Goal: Task Accomplishment & Management: Manage account settings

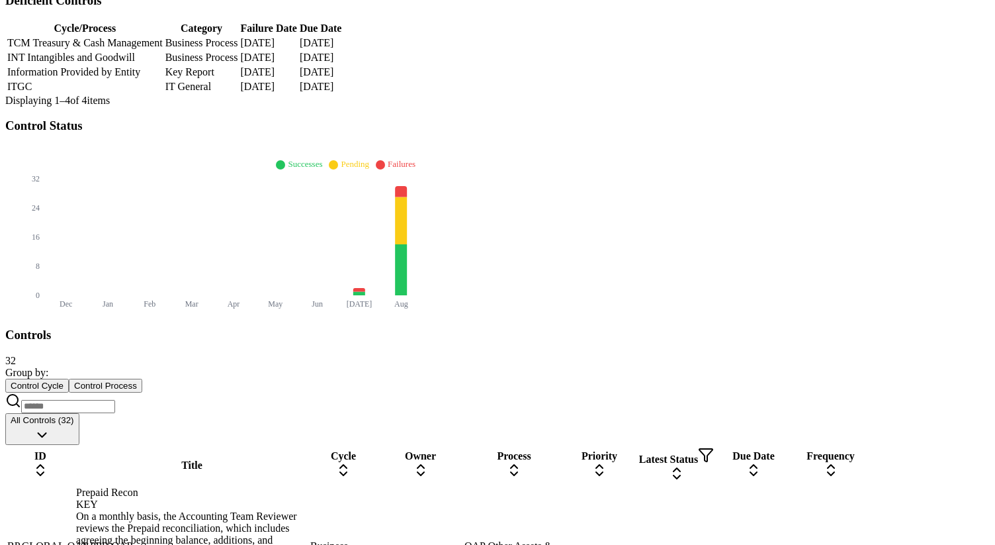
scroll to position [421, 0]
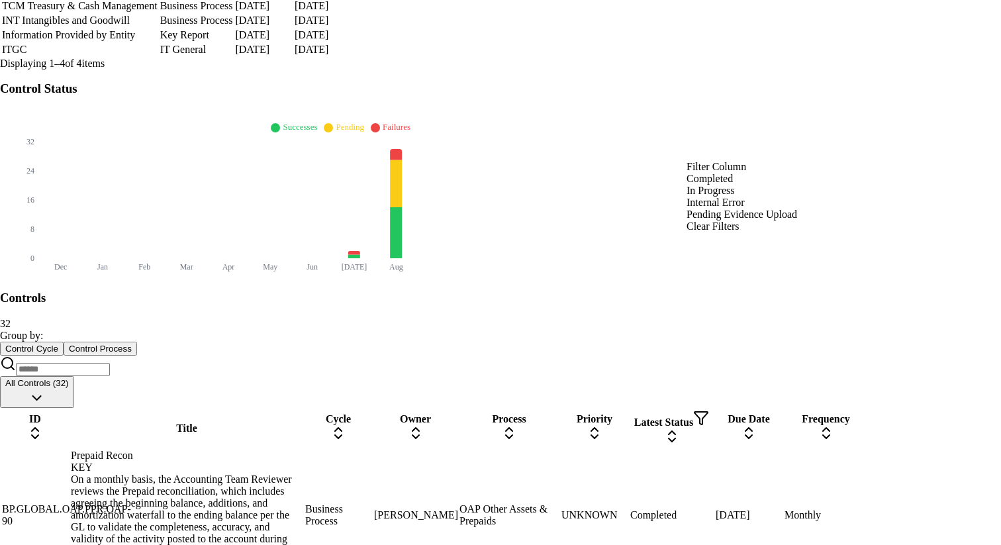
click at [729, 185] on div "Completed" at bounding box center [741, 179] width 111 height 12
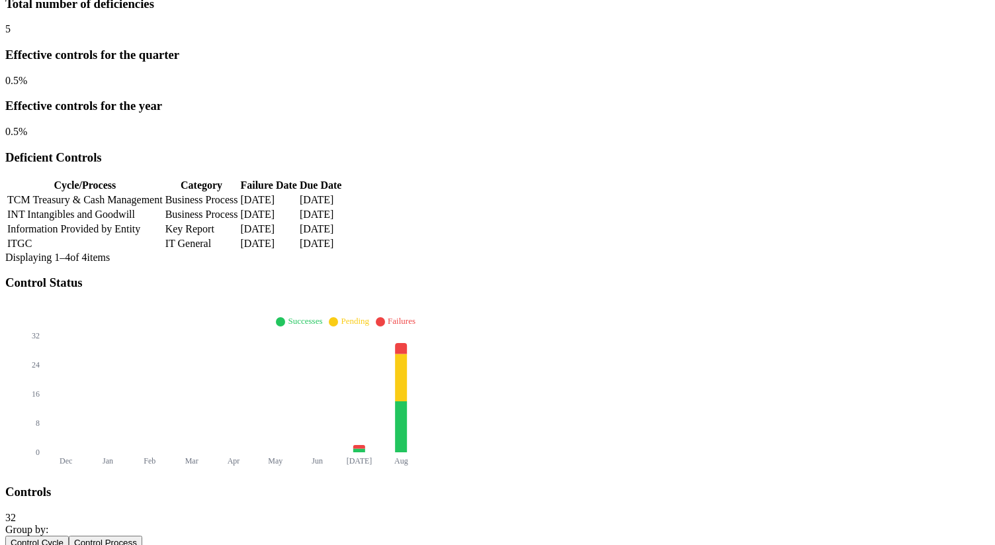
scroll to position [0, 0]
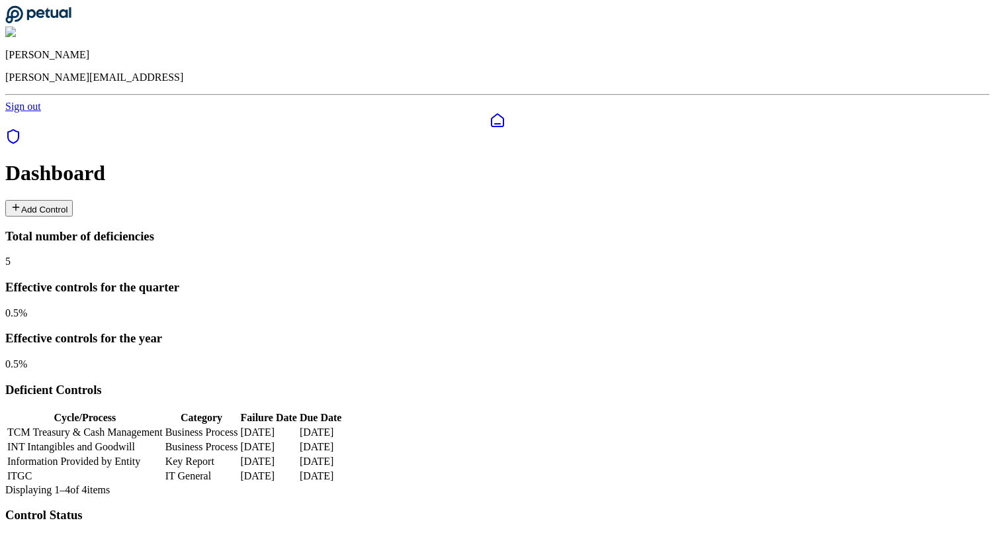
click at [73, 200] on button "Add Control" at bounding box center [38, 208] width 67 height 17
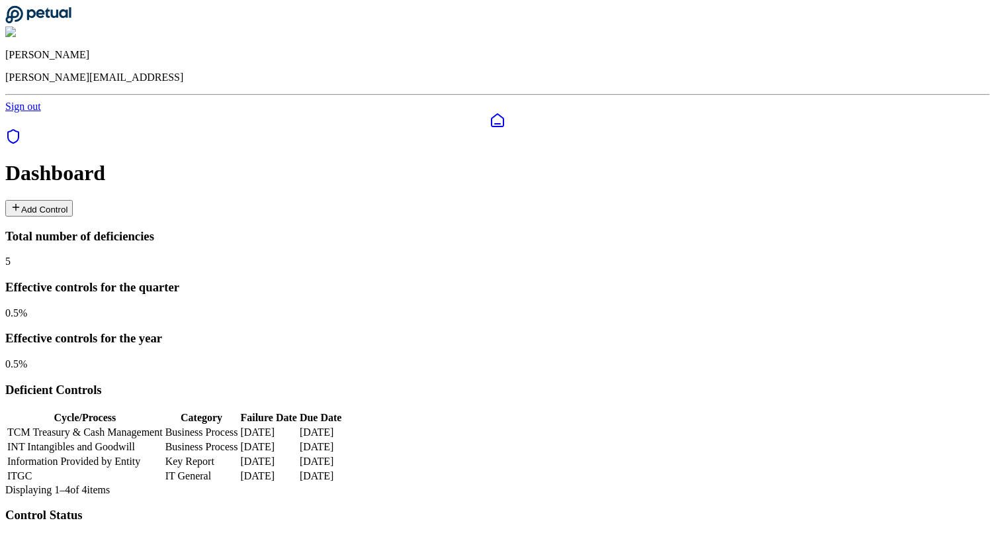
click at [73, 200] on button "Add Control" at bounding box center [38, 208] width 67 height 17
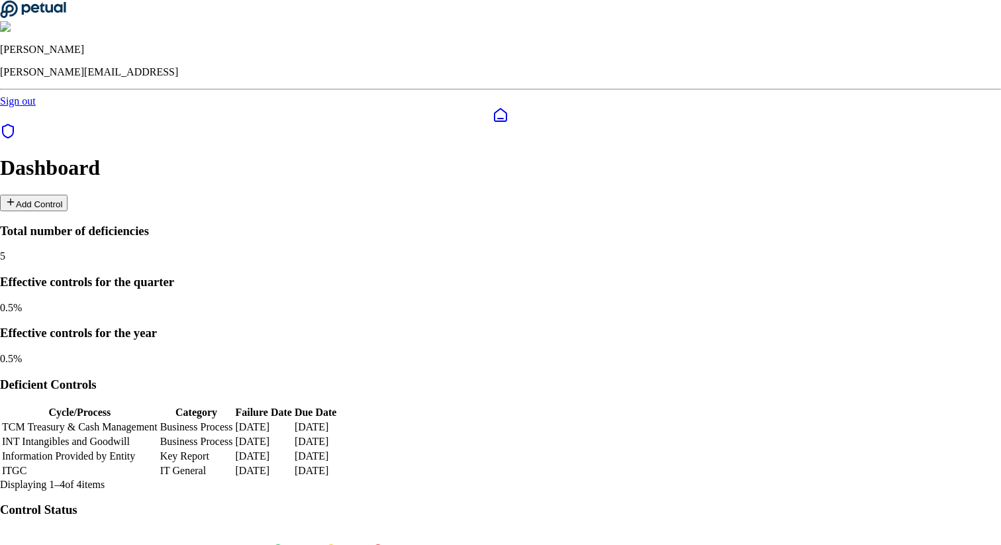
type input "**********"
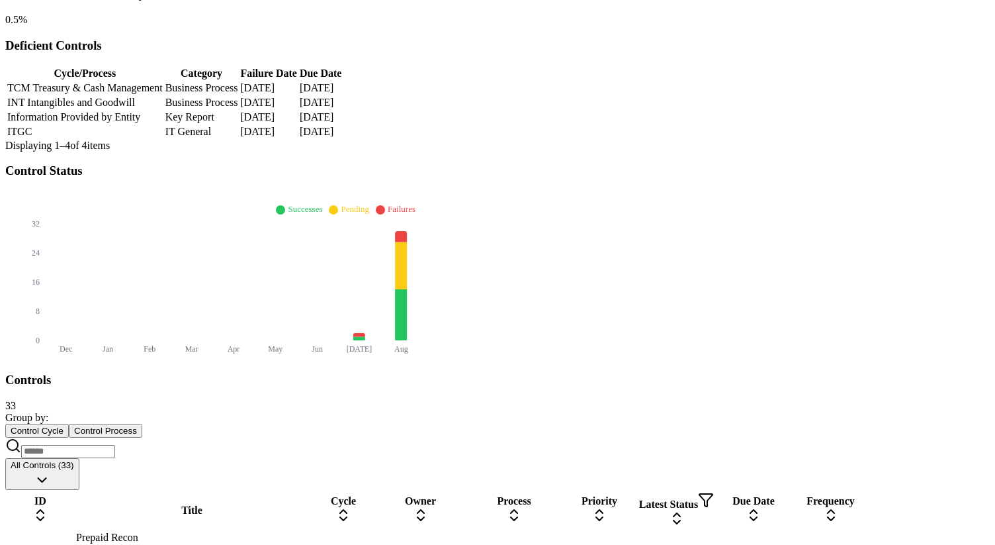
scroll to position [283, 0]
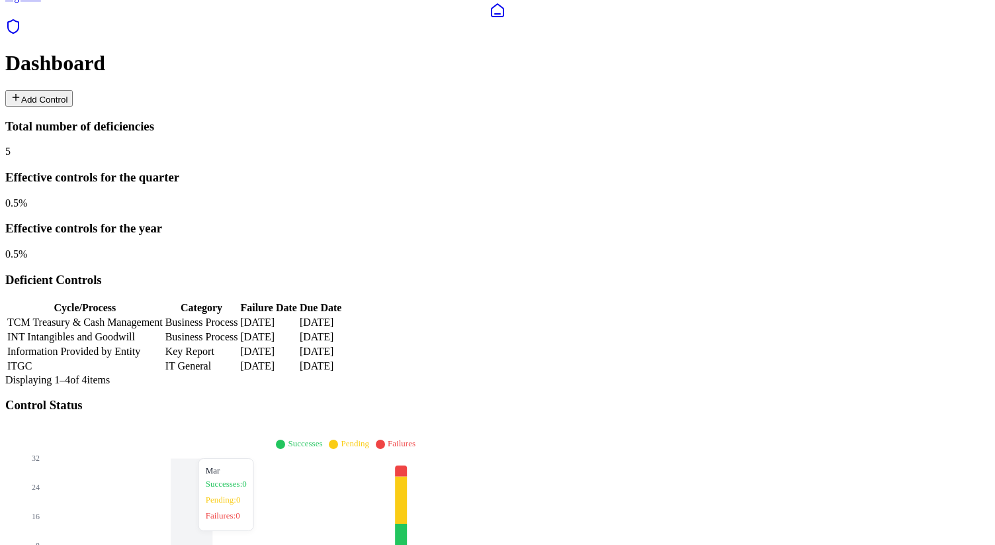
scroll to position [224, 0]
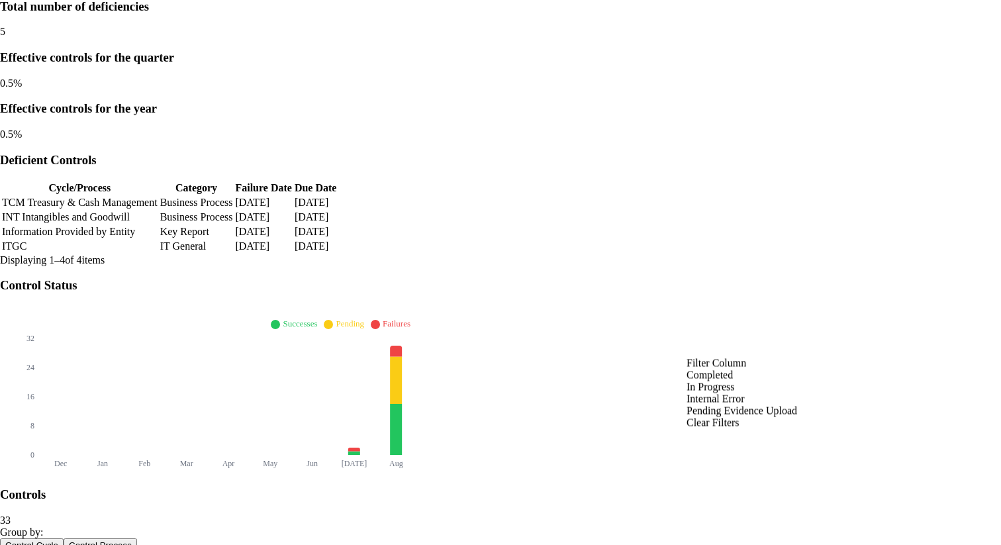
click at [736, 417] on div "Pending Evidence Upload" at bounding box center [741, 411] width 111 height 12
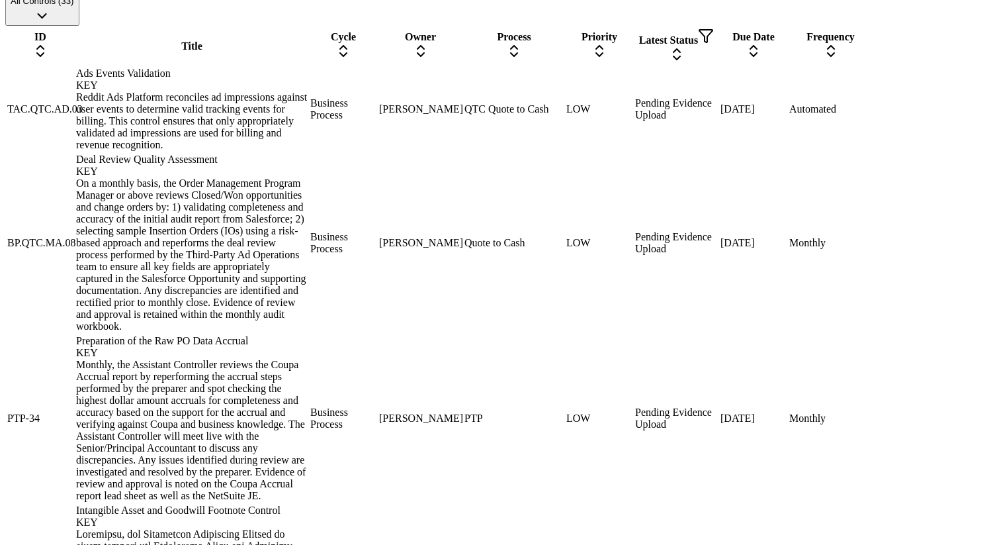
scroll to position [811, 0]
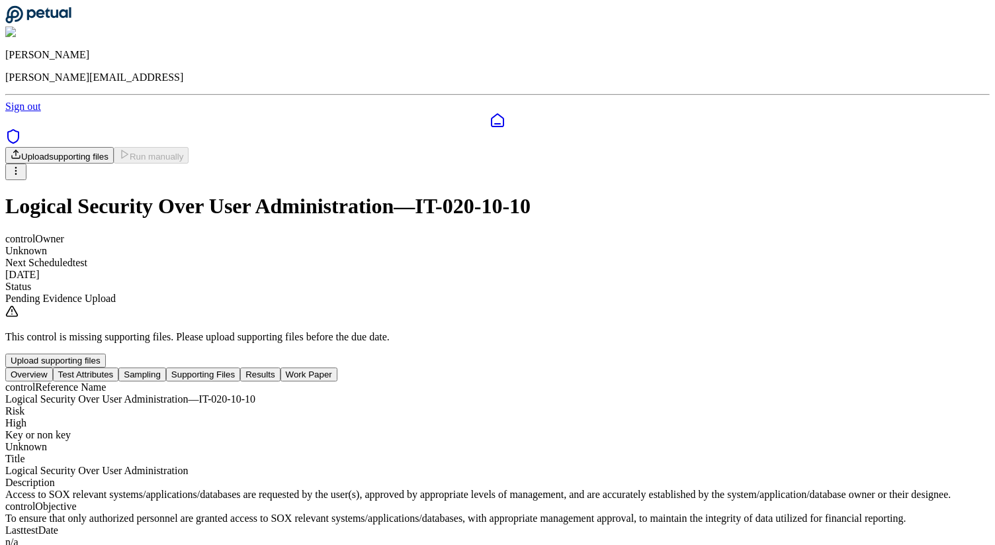
click at [119, 367] on button "Test Attributes" at bounding box center [86, 374] width 66 height 14
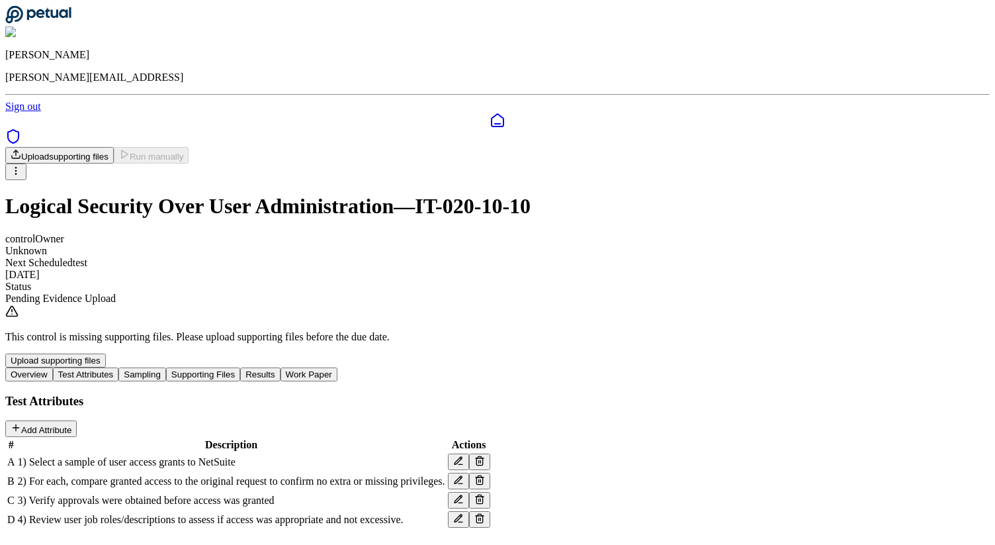
scroll to position [70, 0]
click at [166, 367] on button "Sampling" at bounding box center [142, 374] width 48 height 14
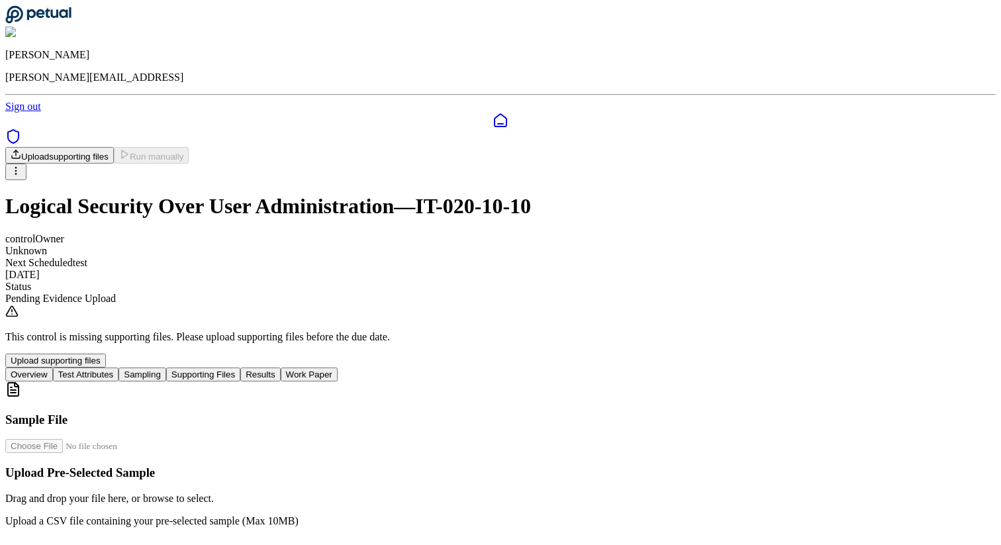
click at [119, 367] on button "Test Attributes" at bounding box center [86, 374] width 66 height 14
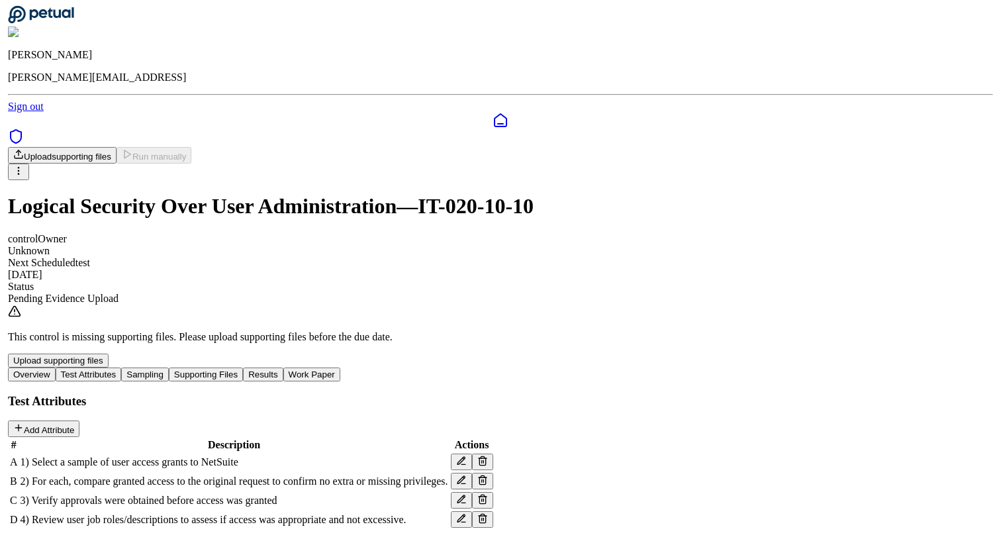
scroll to position [70, 0]
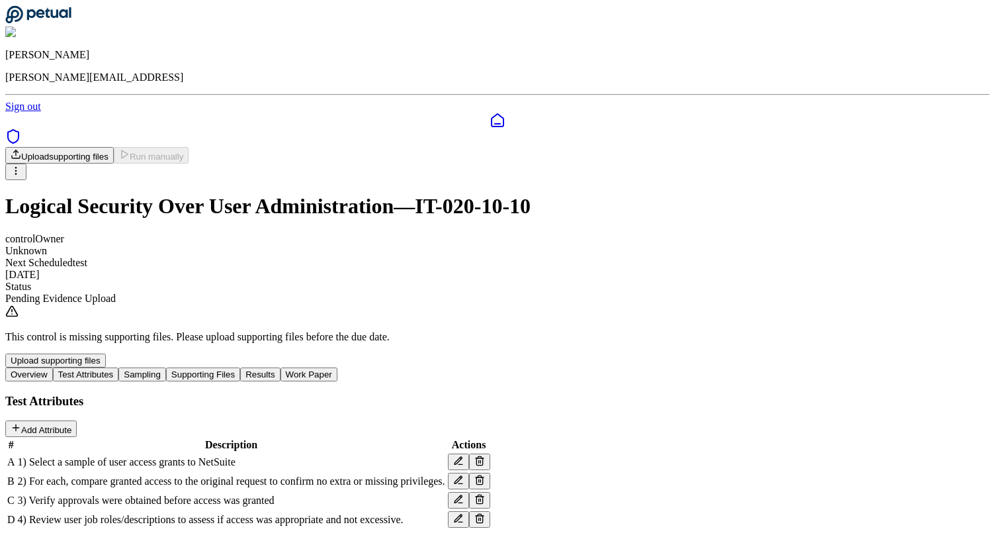
click at [485, 455] on icon at bounding box center [479, 460] width 11 height 11
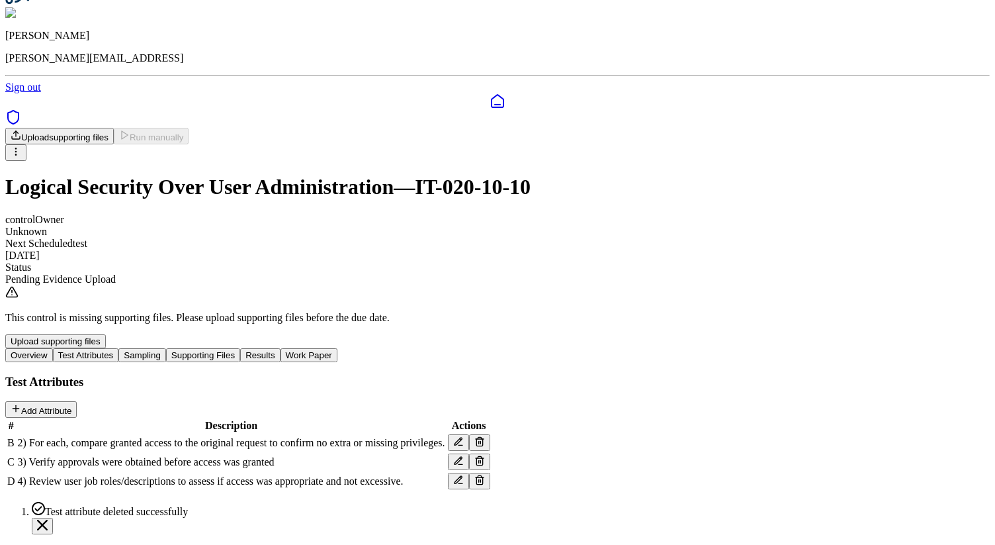
click at [485, 455] on icon at bounding box center [479, 460] width 11 height 11
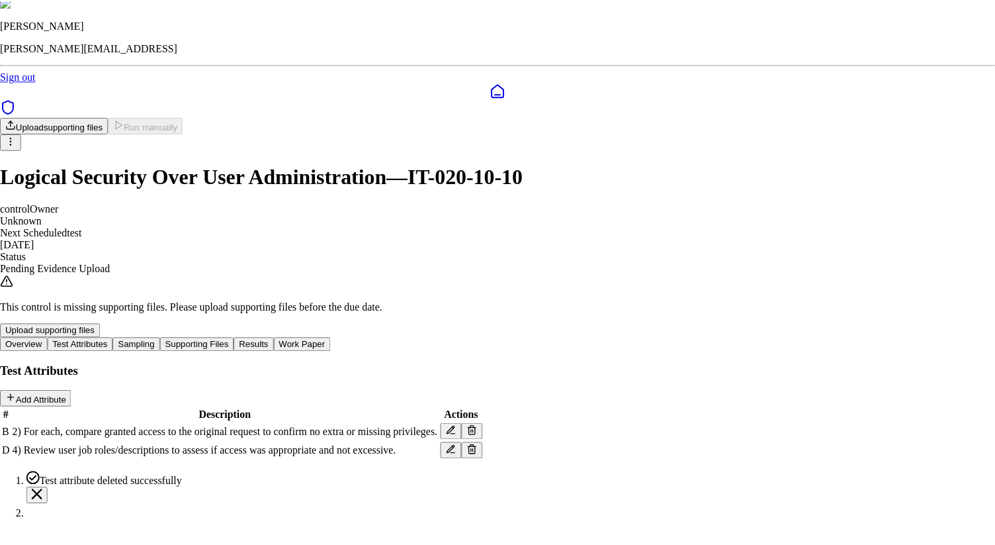
scroll to position [0, 0]
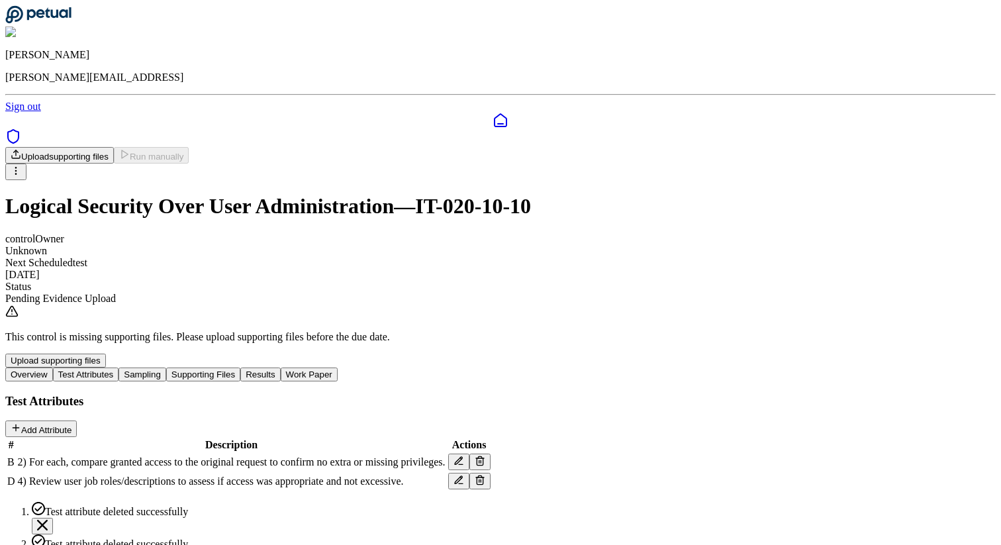
click at [975, 534] on div "Test attribute deleted successfully" at bounding box center [513, 550] width 963 height 32
click at [48, 519] on icon "Notifications (F8)" at bounding box center [42, 524] width 11 height 11
click at [485, 474] on icon at bounding box center [479, 479] width 11 height 11
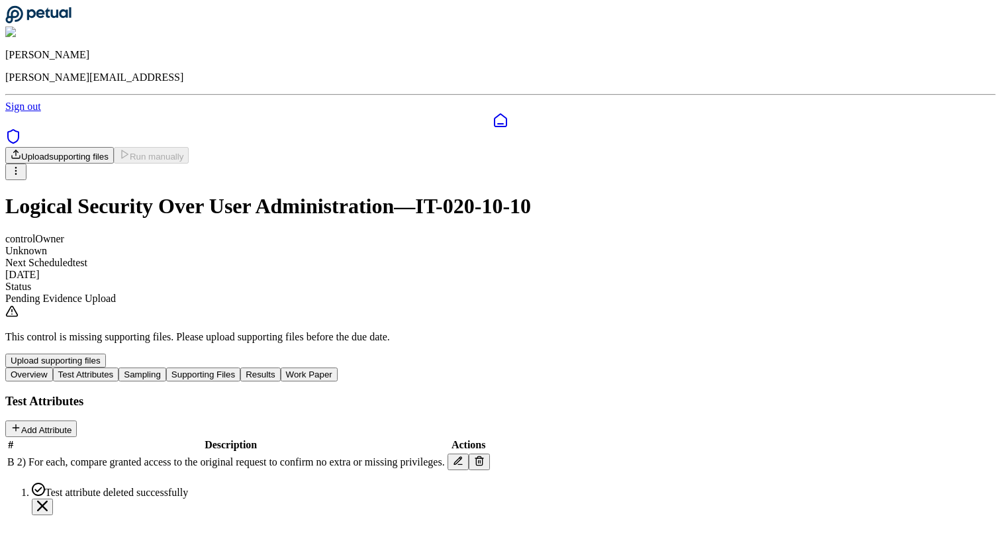
click at [166, 367] on button "Sampling" at bounding box center [142, 374] width 48 height 14
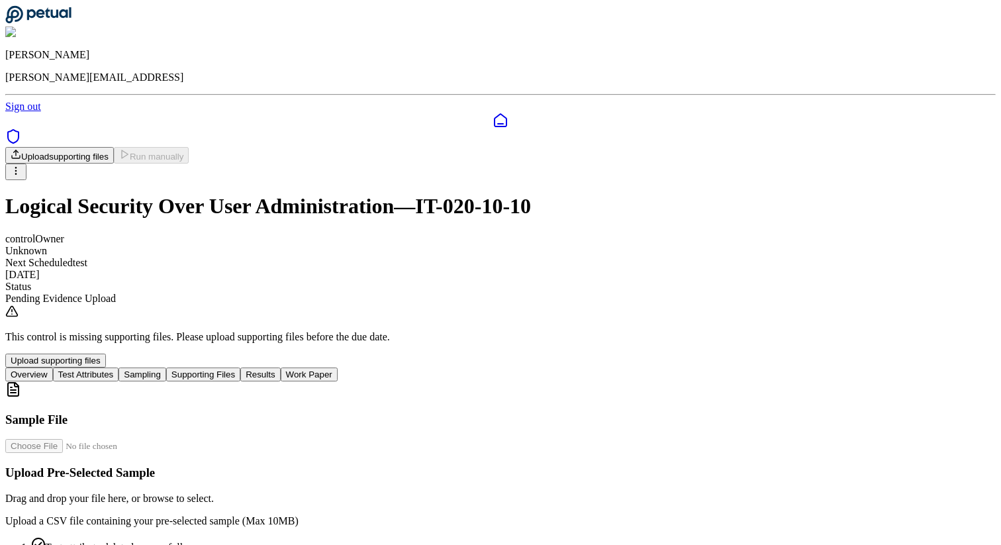
click at [240, 367] on button "Supporting Files" at bounding box center [203, 374] width 74 height 14
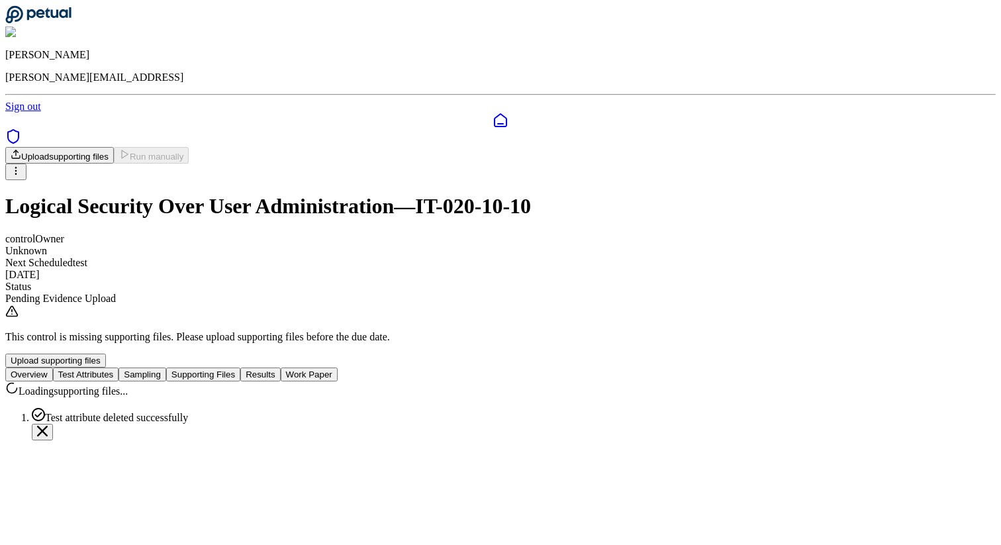
click at [166, 367] on button "Sampling" at bounding box center [142, 374] width 48 height 14
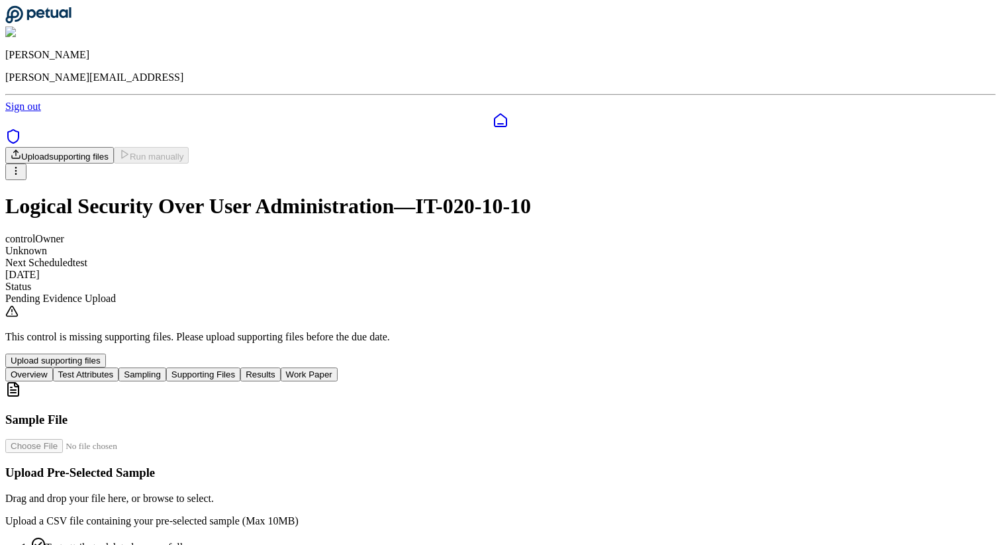
click at [156, 439] on input "file" at bounding box center [80, 446] width 150 height 14
type input "**********"
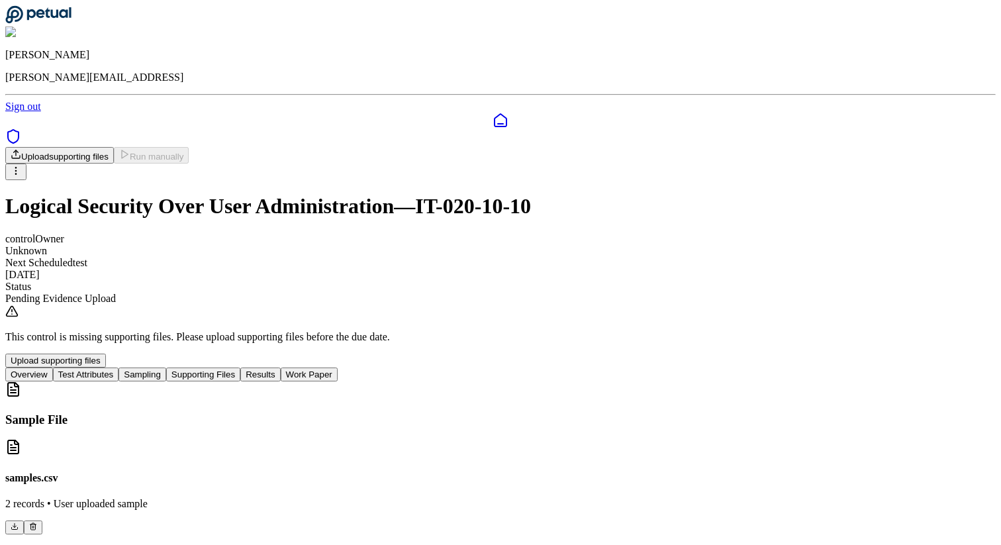
click at [240, 367] on button "Supporting Files" at bounding box center [203, 374] width 74 height 14
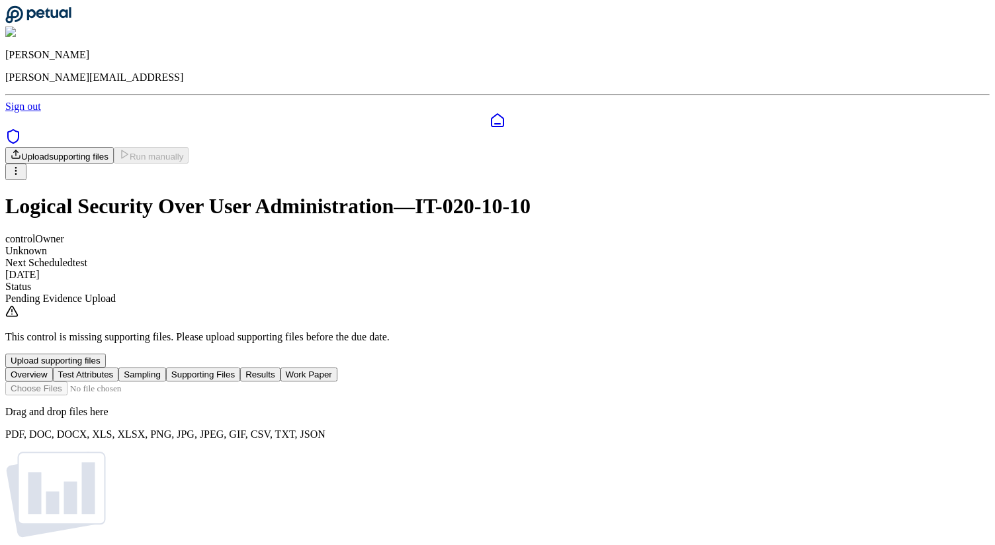
click at [280, 367] on button "Results" at bounding box center [260, 374] width 40 height 14
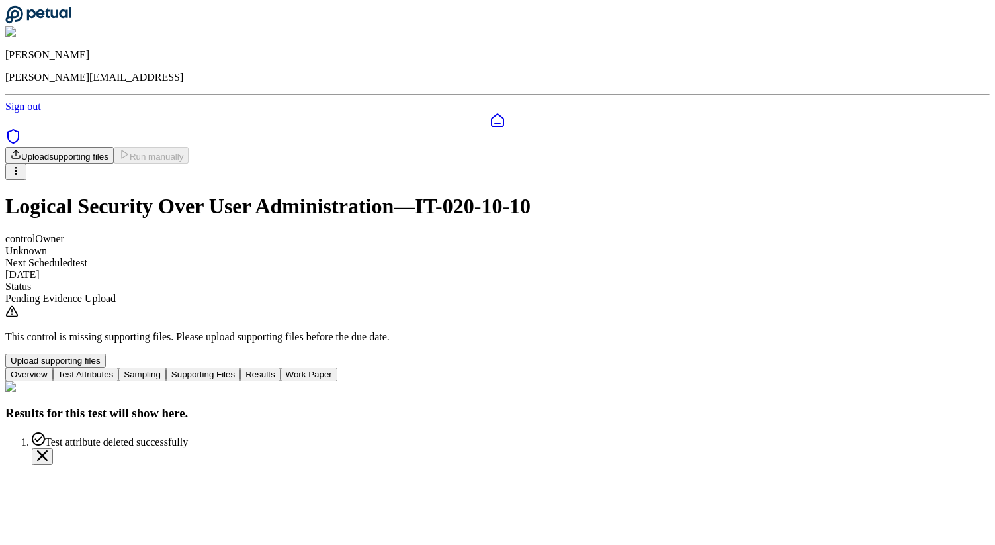
click at [517, 381] on div "Results for this test will show here." at bounding box center [497, 400] width 985 height 39
click at [240, 367] on button "Supporting Files" at bounding box center [203, 374] width 74 height 14
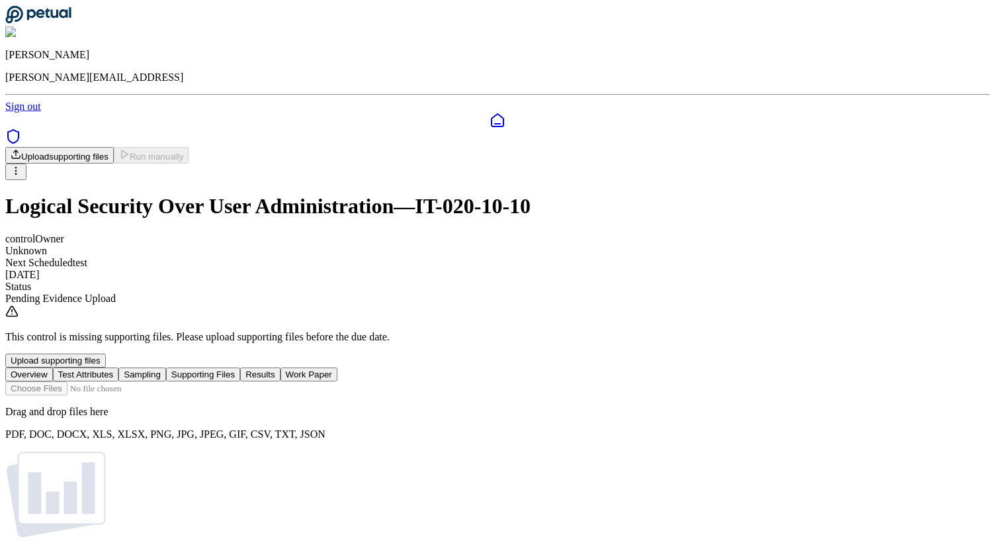
click at [156, 381] on input "file" at bounding box center [80, 388] width 150 height 14
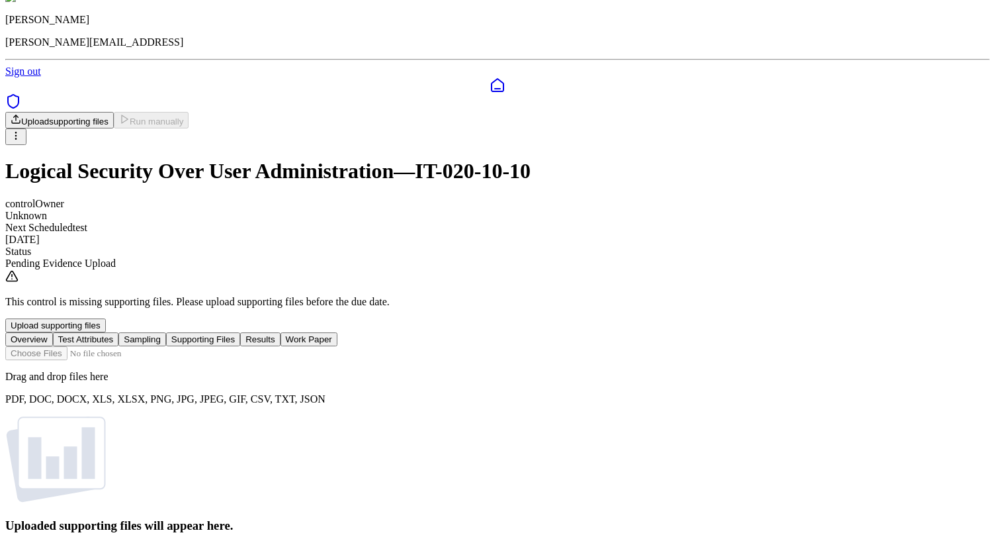
click at [156, 346] on input "file" at bounding box center [80, 353] width 150 height 14
type input "**********"
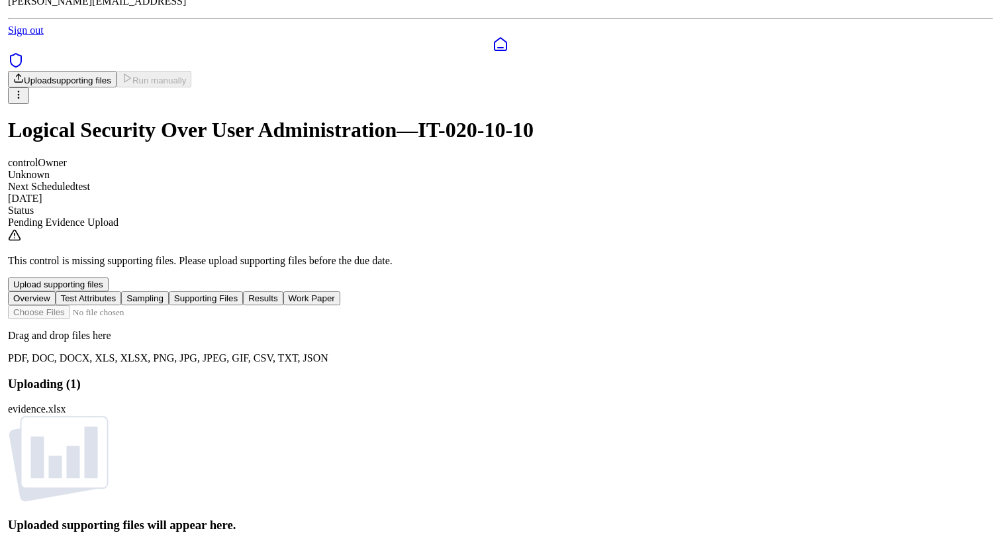
scroll to position [0, 0]
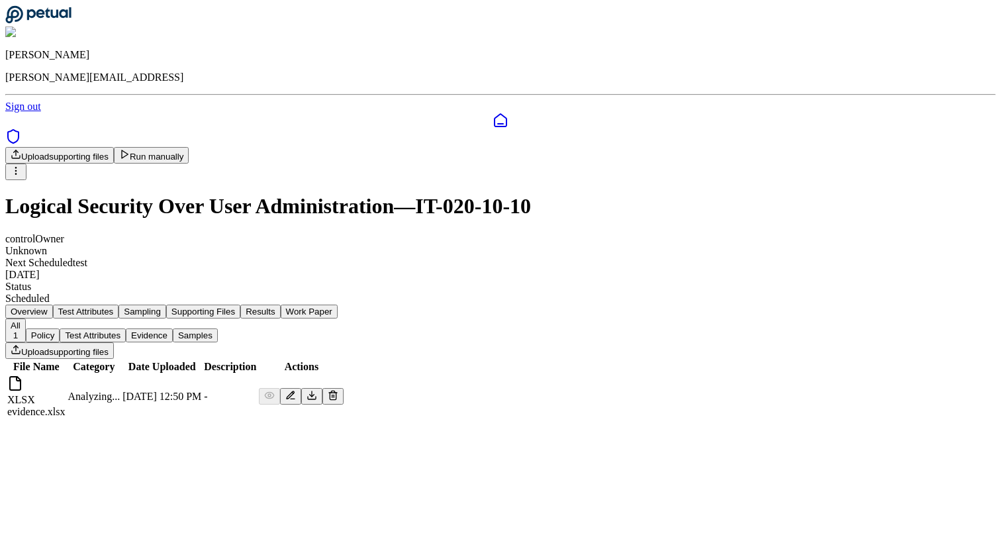
click at [280, 304] on button "Results" at bounding box center [260, 311] width 40 height 14
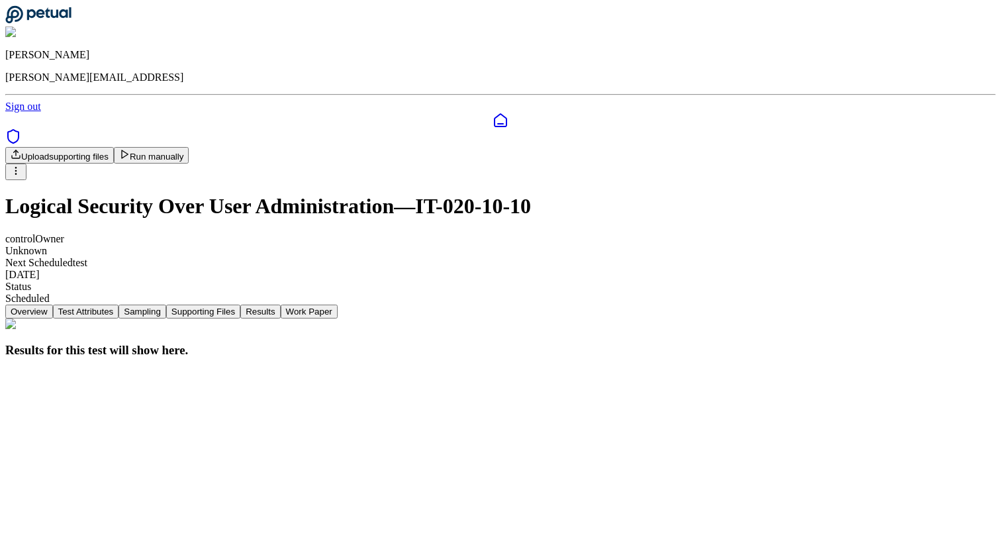
click at [189, 147] on button "Run manually" at bounding box center [151, 155] width 75 height 17
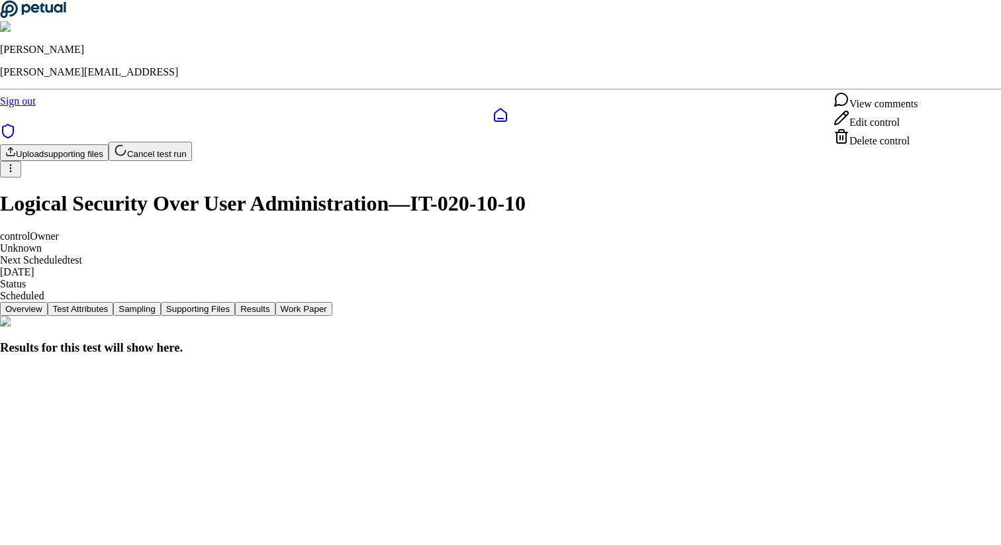
click at [929, 72] on html "James Lee james@petual.ai Sign out Upload supporting files Cancel test run Logi…" at bounding box center [500, 183] width 1001 height 367
click at [880, 110] on div "View comments" at bounding box center [875, 100] width 84 height 19
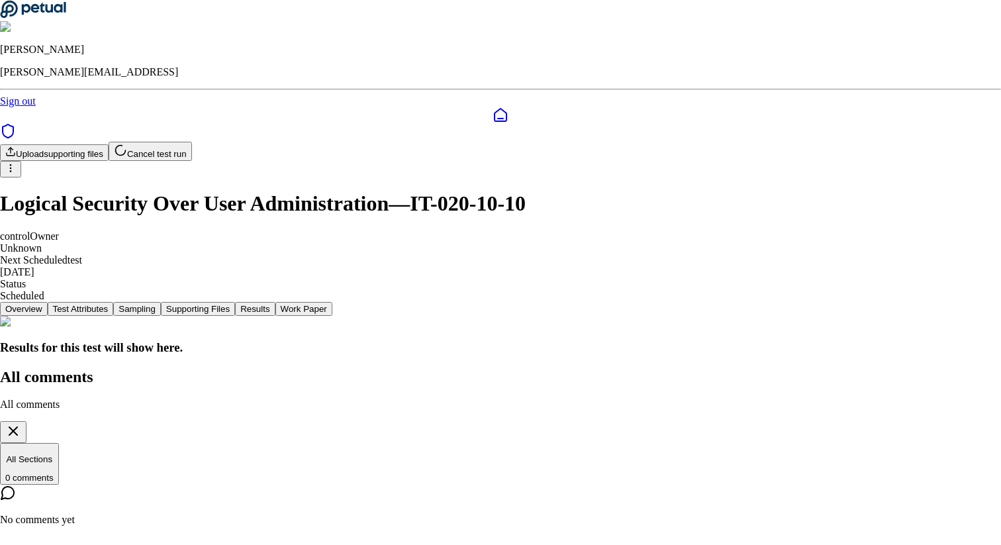
click at [26, 421] on button "button" at bounding box center [13, 432] width 26 height 22
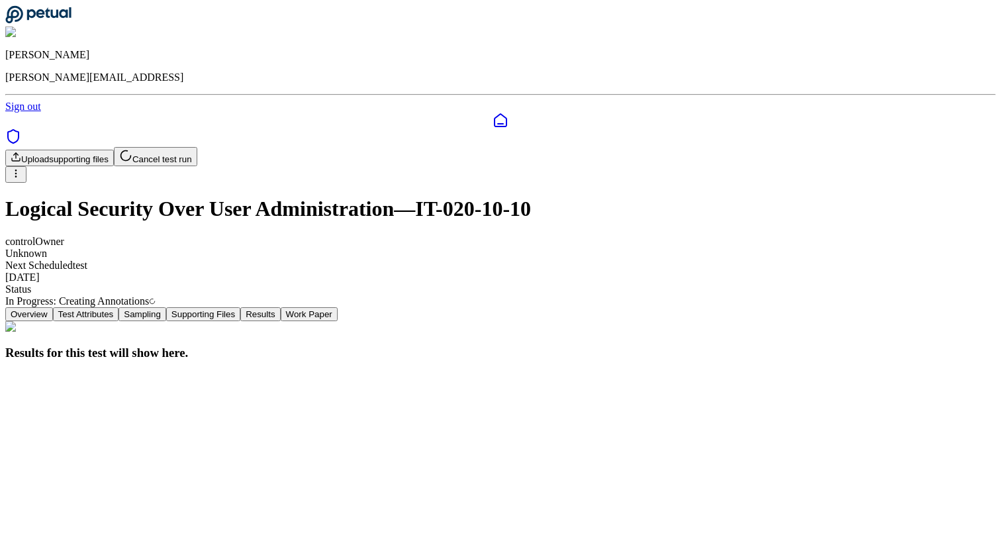
click at [607, 236] on div "control Owner Unknown Next Scheduled test 9/29/2025 Status In Progress : Creati…" at bounding box center [500, 271] width 990 height 71
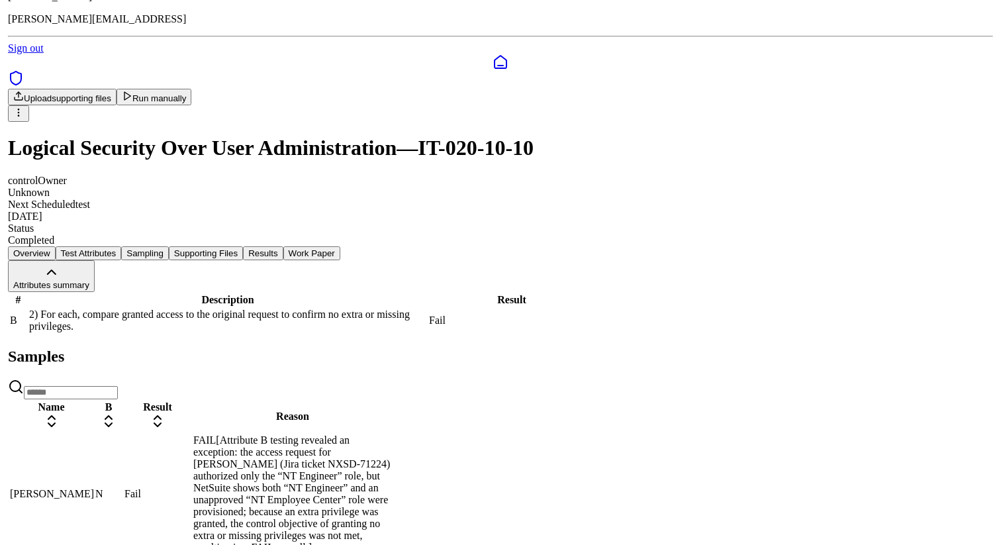
scroll to position [67, 0]
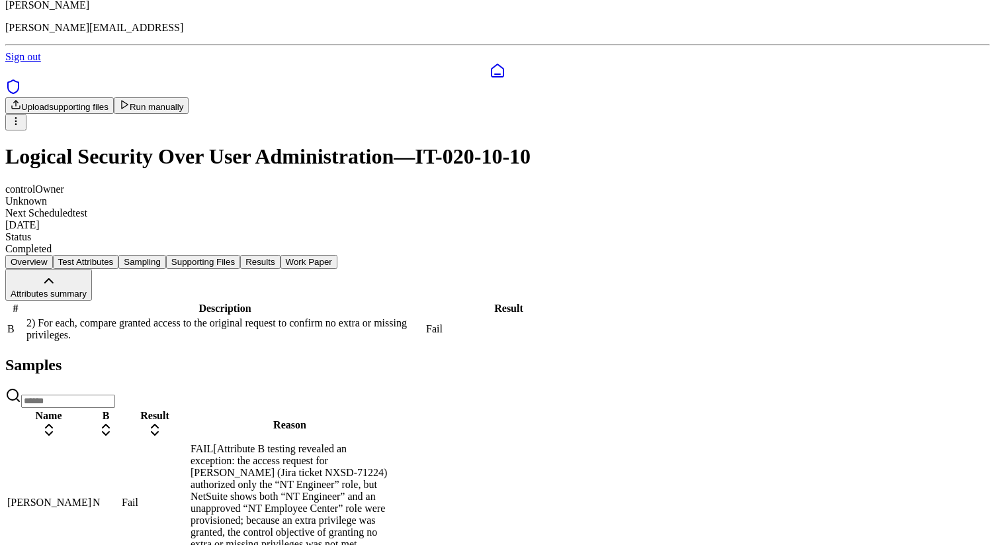
click at [389, 449] on div "FAIL[Attribute B testing revealed an exception: the access request for Ricky Du…" at bounding box center [290, 502] width 199 height 119
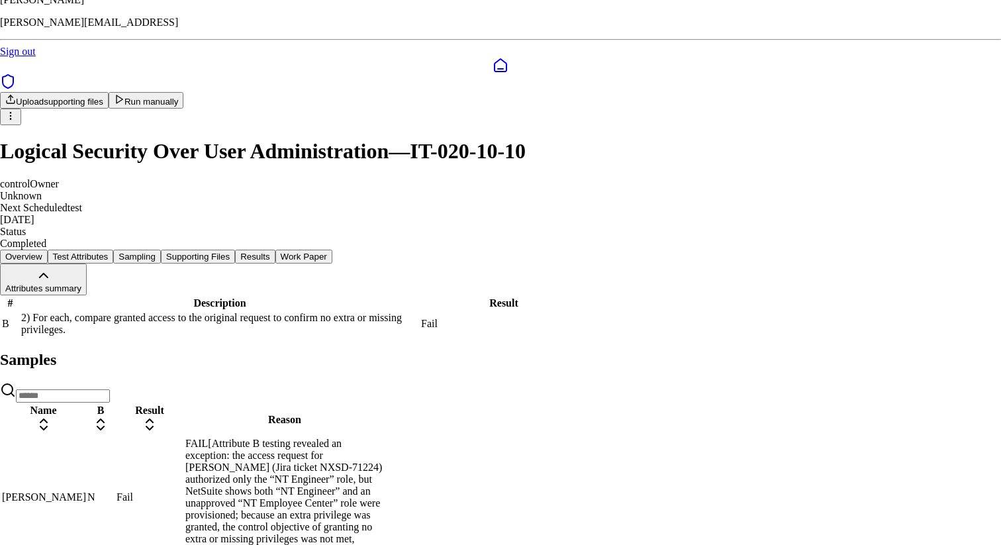
scroll to position [146, 0]
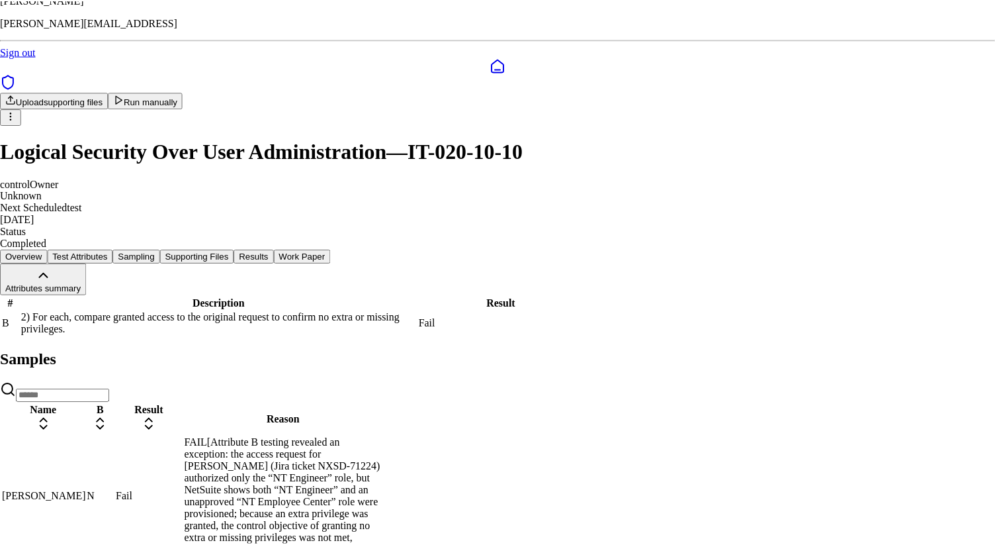
scroll to position [93, 0]
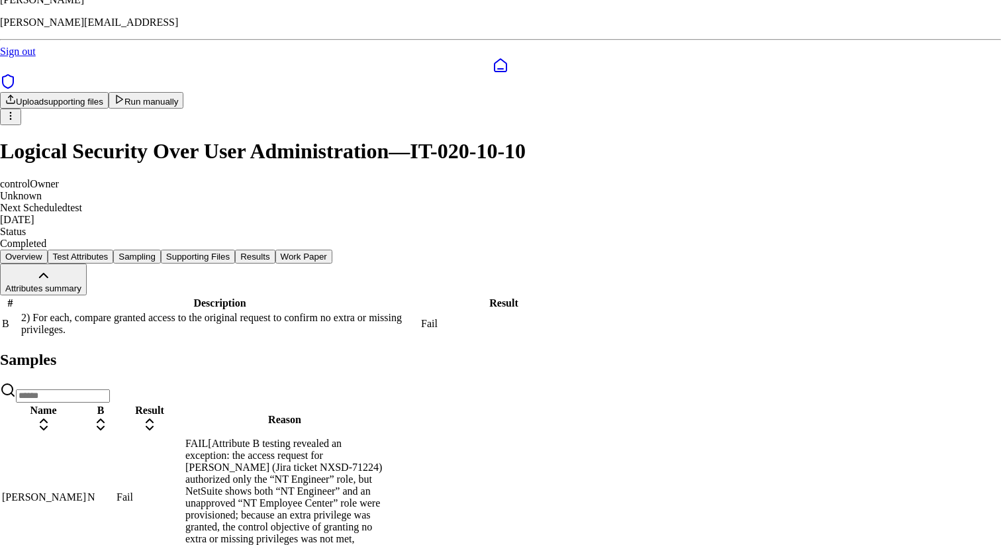
drag, startPoint x: 650, startPoint y: 277, endPoint x: 778, endPoint y: 280, distance: 127.7
copy p "NT Employee Center role"
drag, startPoint x: 762, startPoint y: 290, endPoint x: 560, endPoint y: 281, distance: 202.1
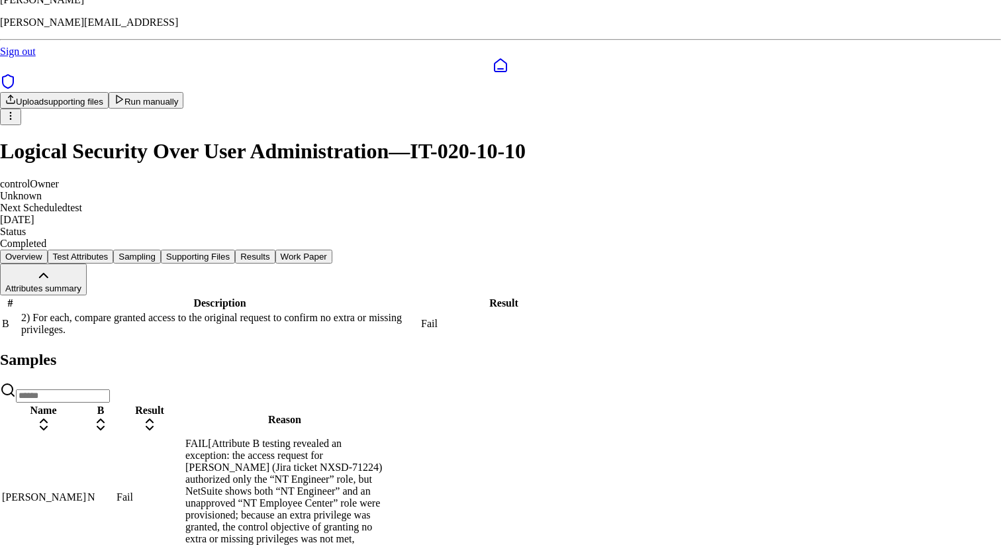
type textarea "**********"
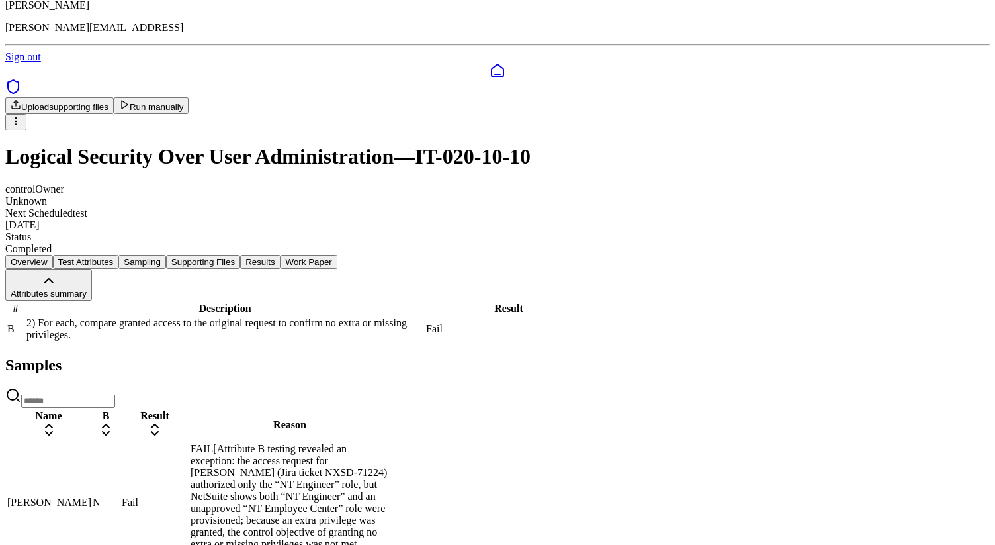
click at [811, 183] on div "control Owner Unknown Next Scheduled test 9/29/2025 Status Completed" at bounding box center [497, 218] width 985 height 71
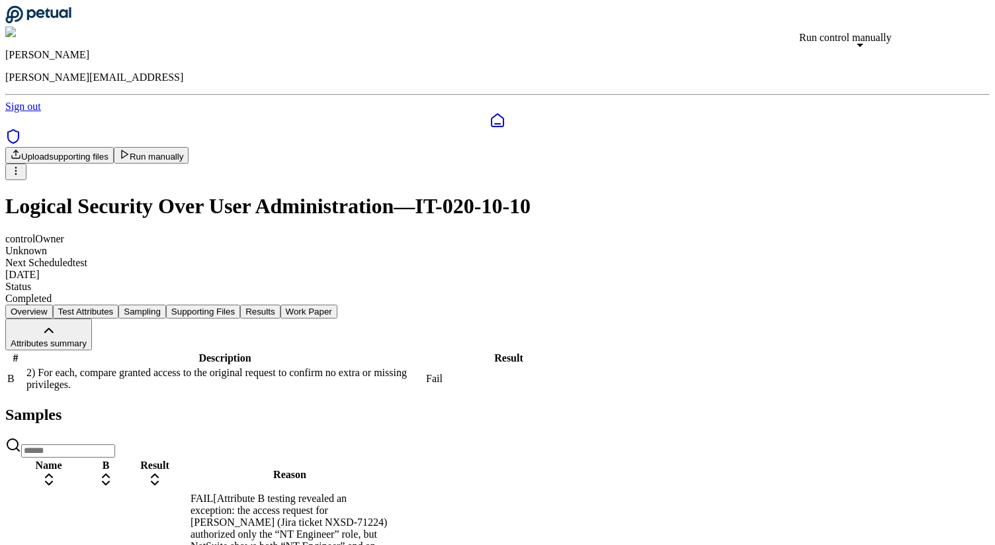
click at [189, 147] on button "Run manually" at bounding box center [151, 155] width 75 height 17
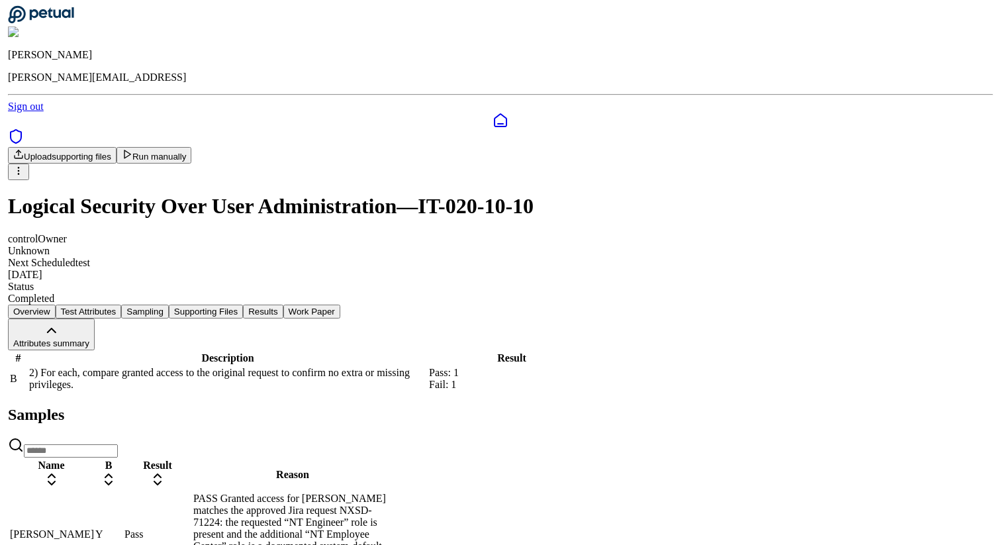
scroll to position [75, 0]
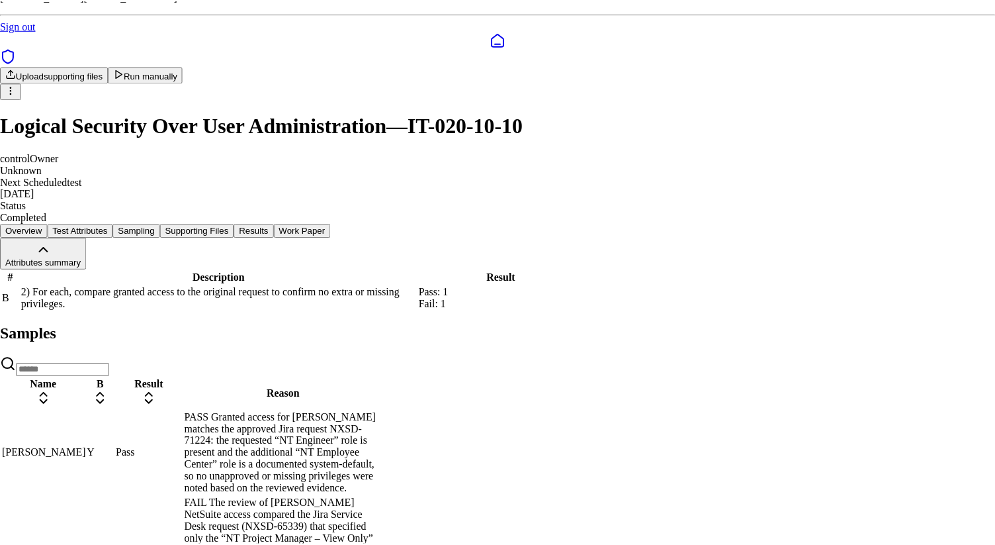
scroll to position [109, 0]
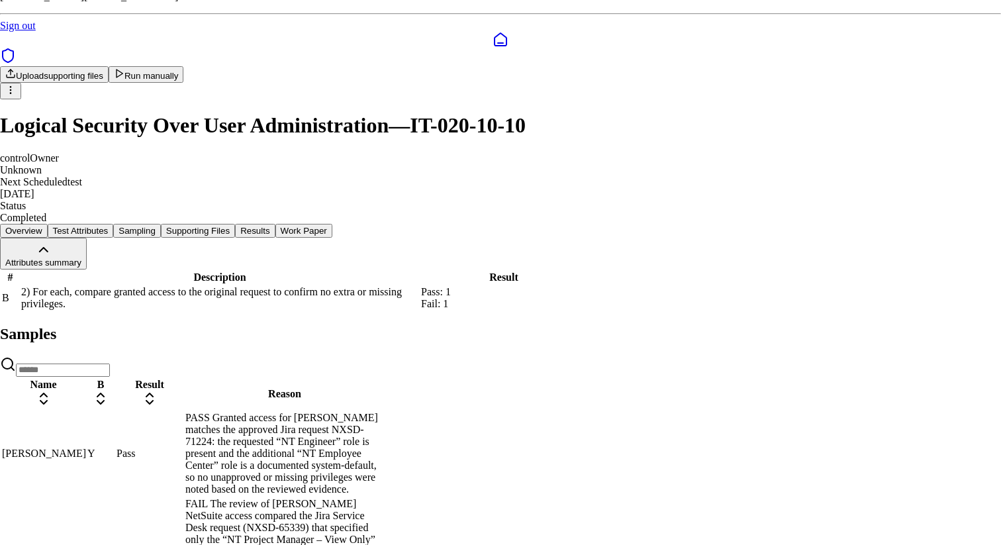
drag, startPoint x: 656, startPoint y: 279, endPoint x: 525, endPoint y: 278, distance: 131.7
copy p "NT Employee Center – [GEOGRAPHIC_DATA]"
drag, startPoint x: 643, startPoint y: 277, endPoint x: 689, endPoint y: 277, distance: 45.7
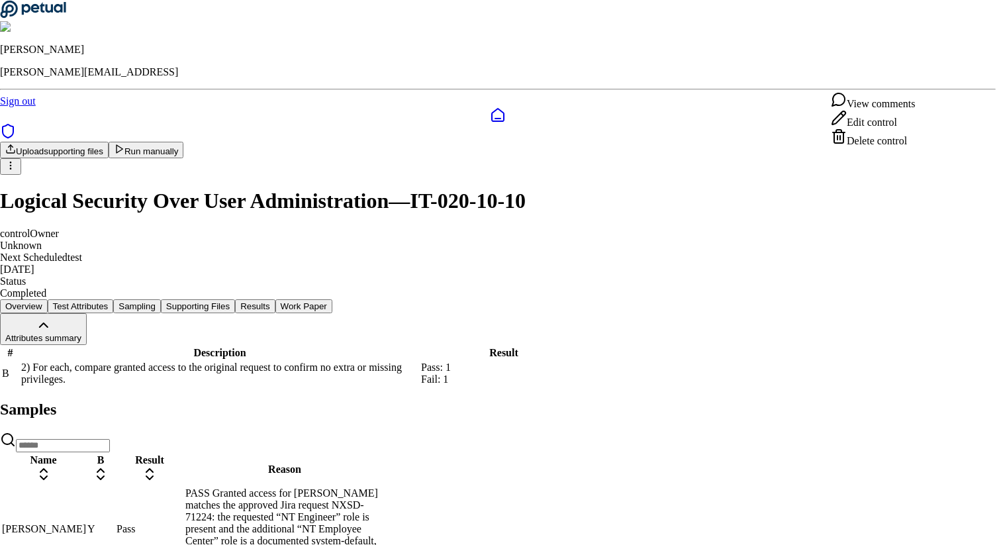
click at [922, 71] on html "[PERSON_NAME] [PERSON_NAME][EMAIL_ADDRESS] Sign out Upload supporting files Run…" at bounding box center [500, 358] width 1001 height 717
click at [884, 147] on div "Delete control" at bounding box center [872, 137] width 84 height 19
